Goal: Transaction & Acquisition: Book appointment/travel/reservation

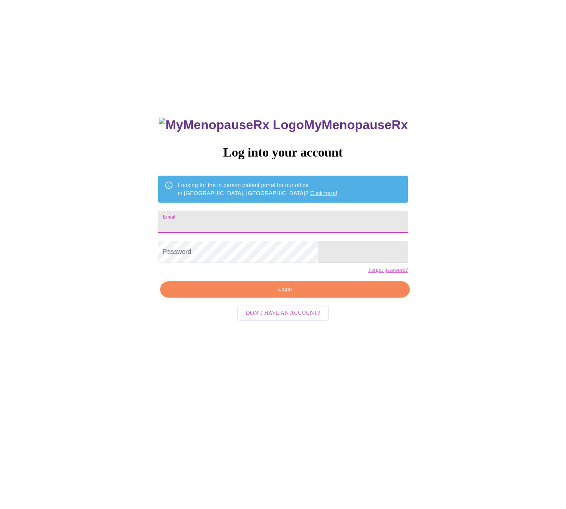
click at [269, 214] on input "Email" at bounding box center [283, 222] width 250 height 22
type input "[EMAIL_ADDRESS][DOMAIN_NAME]"
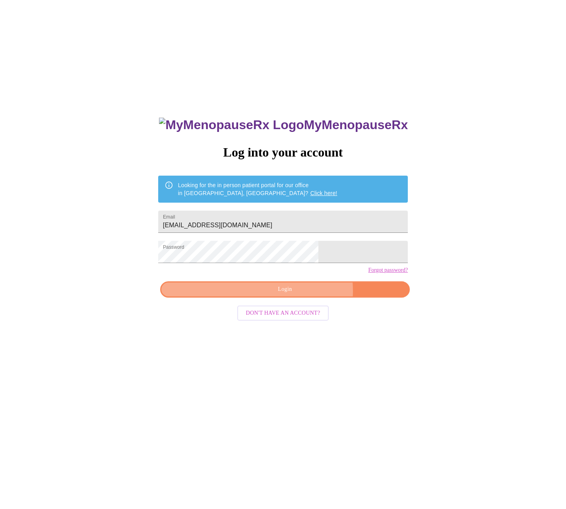
click at [301, 294] on span "Login" at bounding box center [284, 289] width 231 height 10
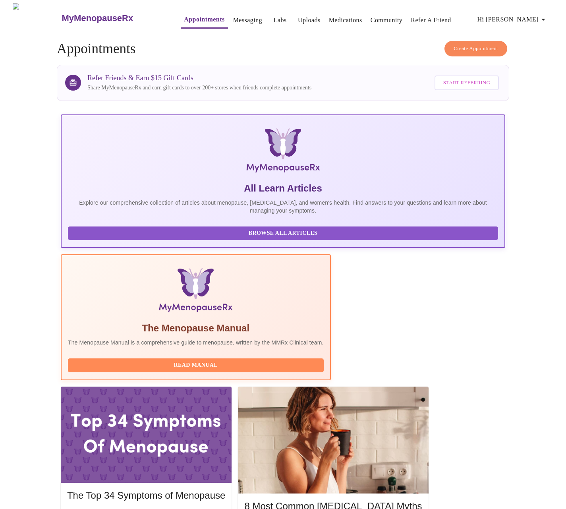
click at [457, 44] on span "Create Appointment" at bounding box center [476, 48] width 45 height 9
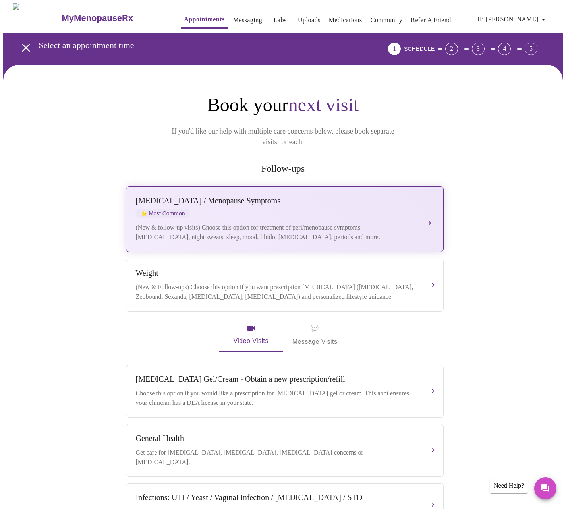
click at [236, 196] on div "[MEDICAL_DATA] / Menopause Symptoms ⭐ Most Common" at bounding box center [277, 207] width 282 height 22
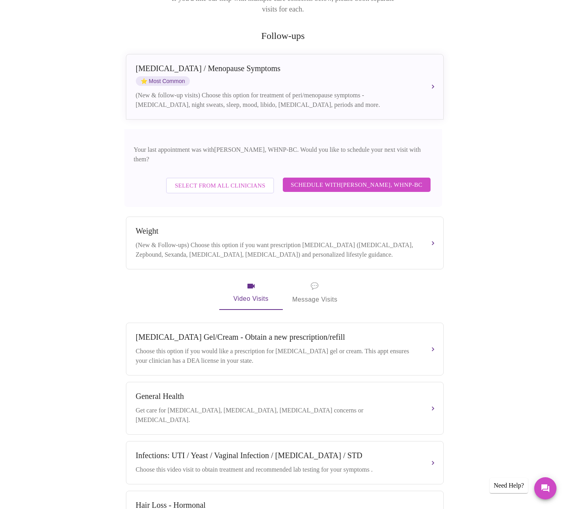
scroll to position [137, 0]
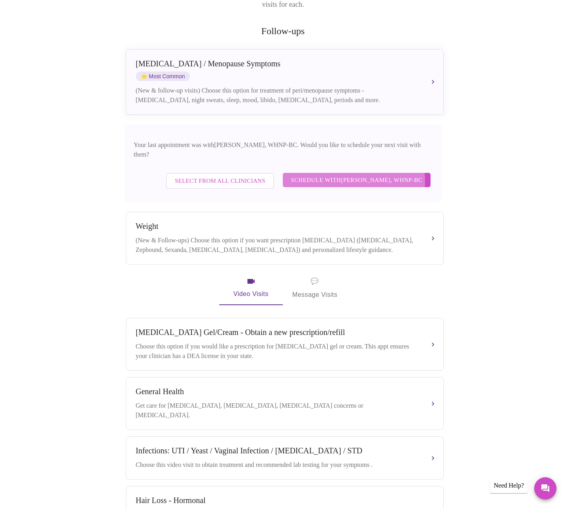
click at [338, 175] on span "Schedule with [PERSON_NAME], WHNP-BC" at bounding box center [357, 180] width 132 height 10
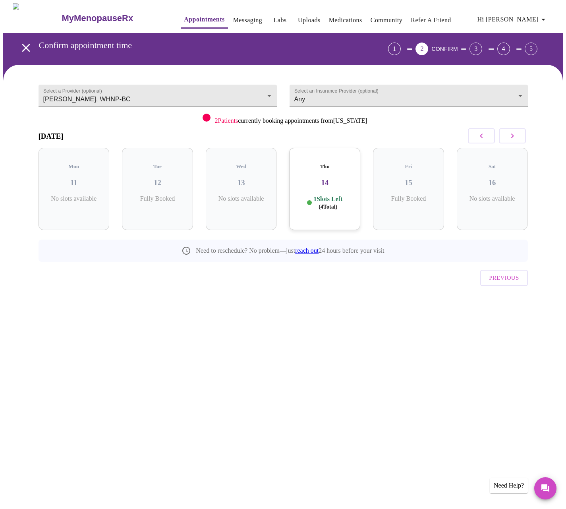
click at [346, 178] on h3 "14" at bounding box center [325, 182] width 58 height 9
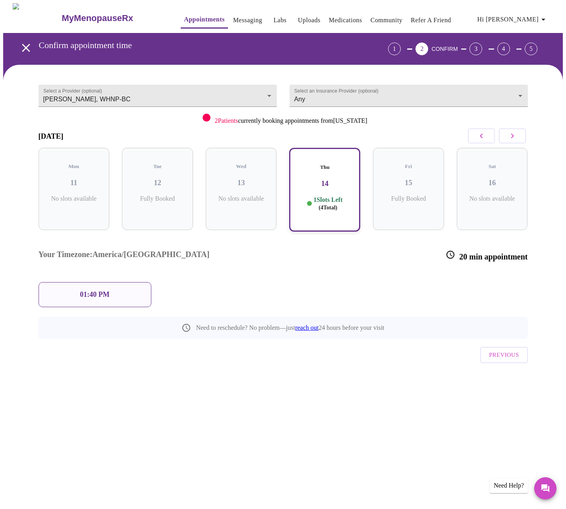
click at [93, 290] on p "01:40 PM" at bounding box center [94, 294] width 29 height 8
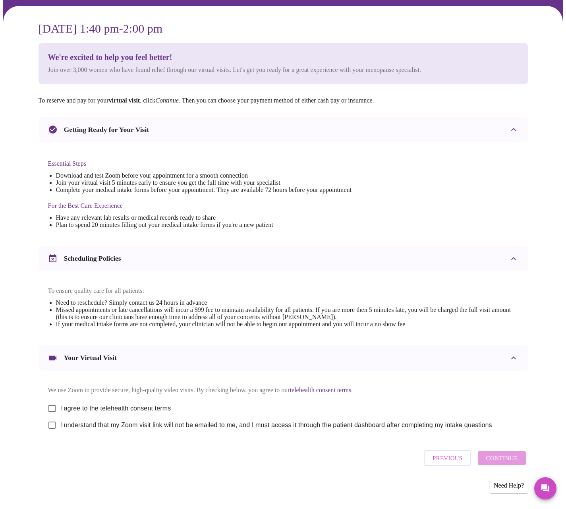
scroll to position [67, 0]
click at [52, 406] on input "I agree to the telehealth consent terms" at bounding box center [52, 408] width 17 height 17
checkbox input "true"
click at [52, 428] on input "I understand that my Zoom visit link will not be emailed to me, and I must acce…" at bounding box center [52, 425] width 17 height 17
checkbox input "true"
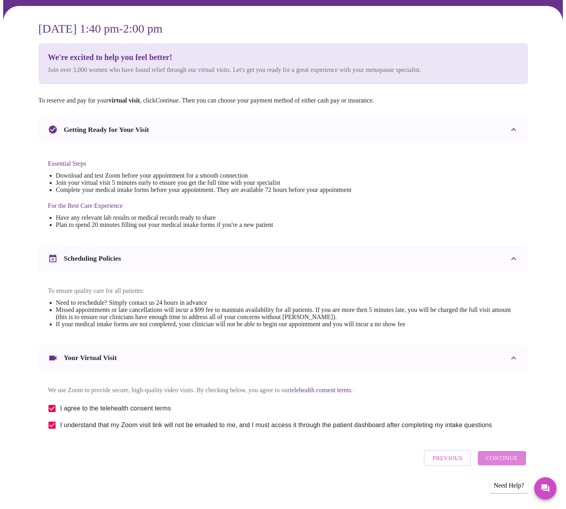
click at [502, 462] on span "Continue" at bounding box center [502, 458] width 32 height 10
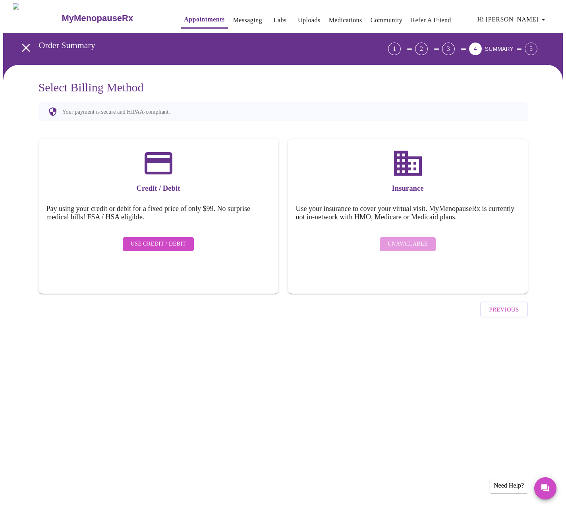
drag, startPoint x: 149, startPoint y: 239, endPoint x: 143, endPoint y: 253, distance: 14.8
click at [148, 239] on span "Use Credit / Debit" at bounding box center [159, 244] width 56 height 10
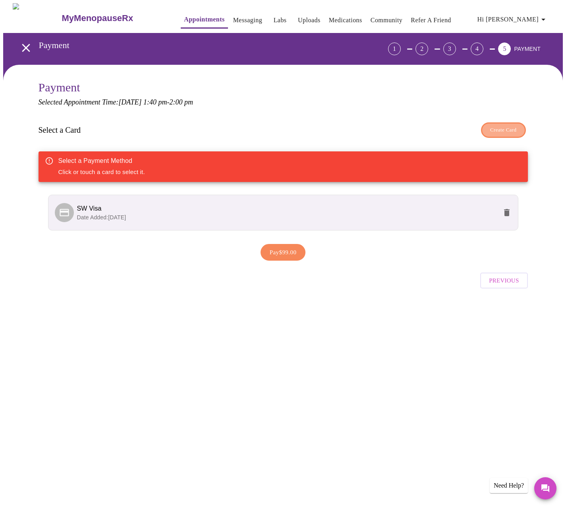
click at [503, 129] on span "Create Card" at bounding box center [503, 130] width 27 height 9
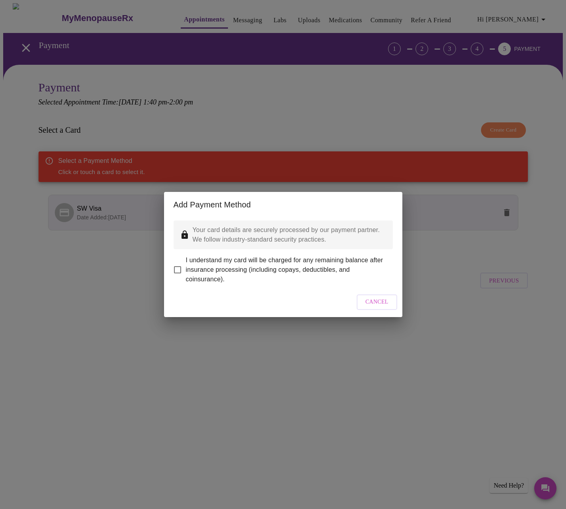
click at [180, 265] on input "I understand my card will be charged for any remaining balance after insurance …" at bounding box center [177, 269] width 17 height 17
checkbox input "true"
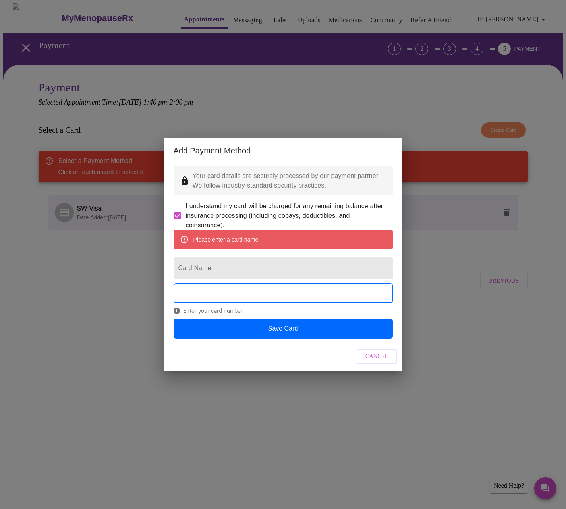
click at [228, 269] on input "Card Name" at bounding box center [283, 268] width 219 height 22
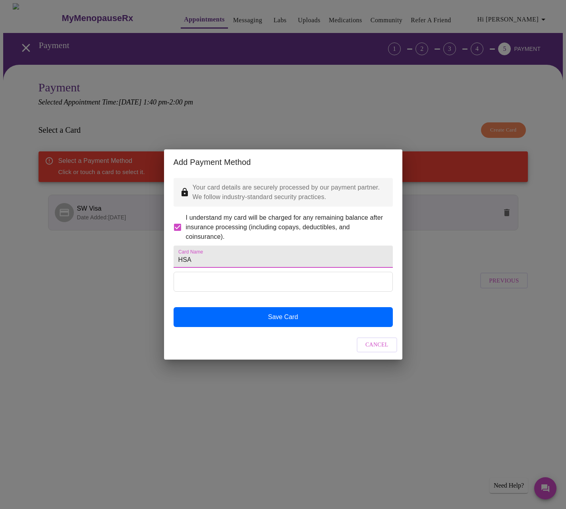
type input "HSA"
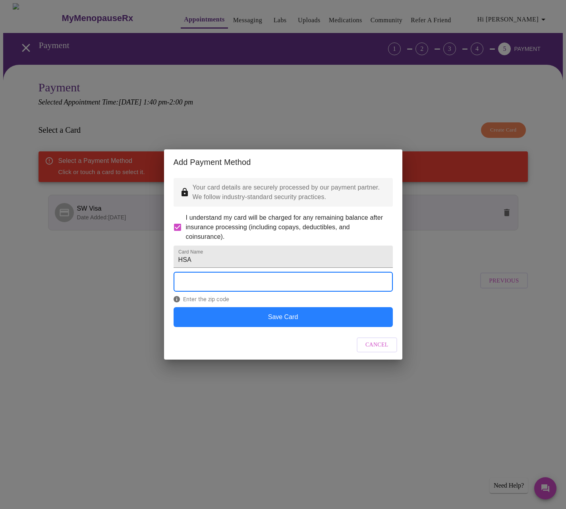
click at [336, 327] on button "Save Card" at bounding box center [283, 317] width 219 height 20
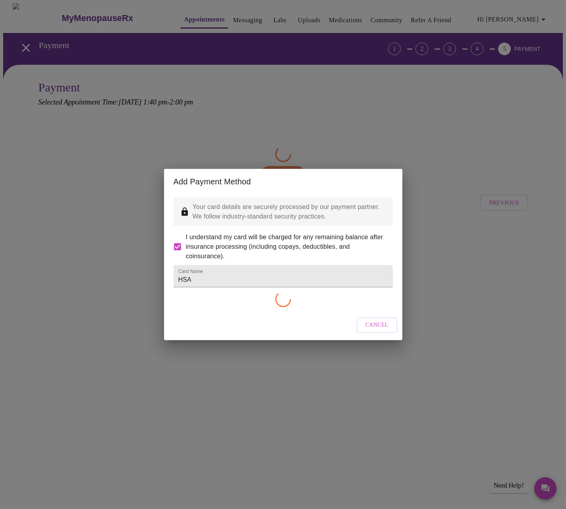
checkbox input "false"
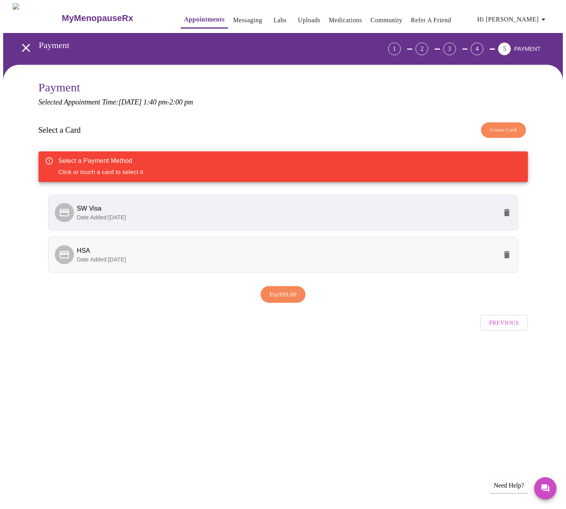
click at [123, 259] on span "Date Added: [DATE]" at bounding box center [101, 259] width 49 height 6
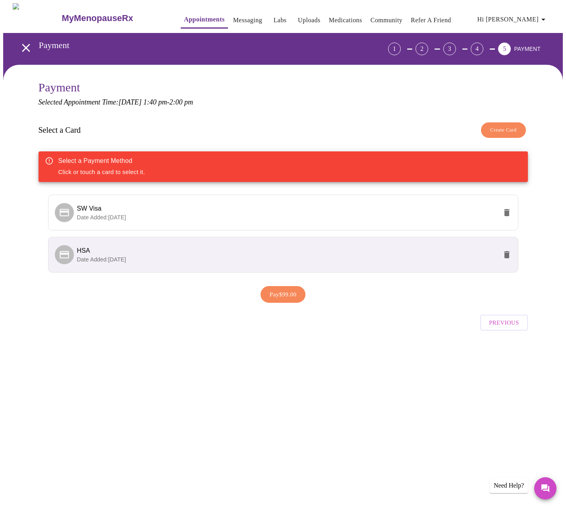
click at [190, 257] on p "Date Added: [DATE]" at bounding box center [287, 259] width 420 height 8
click at [231, 263] on li "HSA Date Added: [DATE]" at bounding box center [283, 255] width 470 height 36
click at [166, 212] on span "SW Visa" at bounding box center [287, 209] width 420 height 10
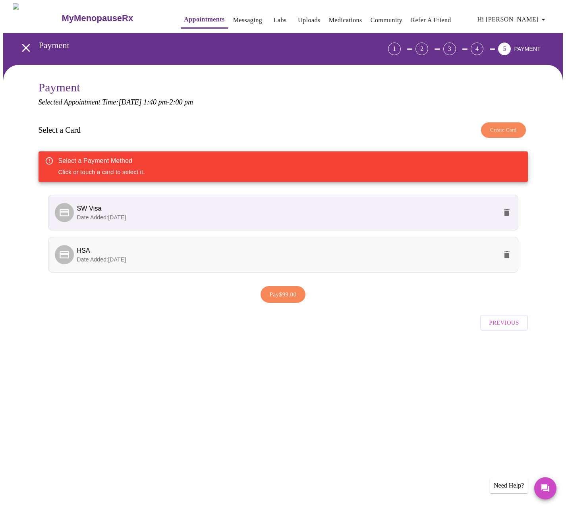
click at [161, 237] on li "HSA Date Added: [DATE]" at bounding box center [283, 255] width 470 height 36
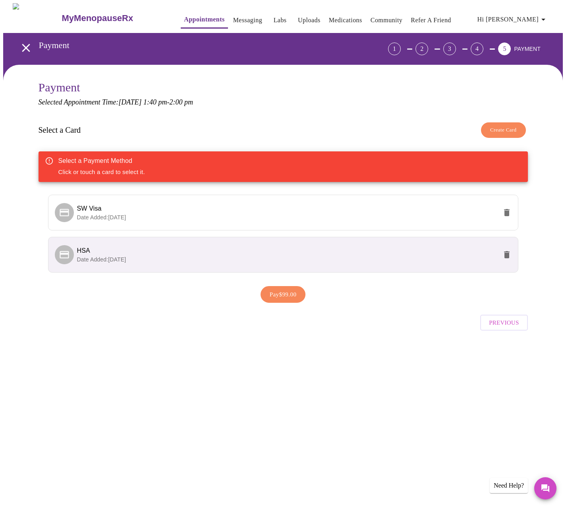
click at [166, 258] on p "Date Added: [DATE]" at bounding box center [287, 259] width 420 height 8
click at [209, 265] on li "HSA Date Added: [DATE]" at bounding box center [283, 255] width 470 height 36
click at [280, 296] on span "Pay $99.00" at bounding box center [283, 294] width 27 height 10
